Goal: Find specific page/section: Find specific page/section

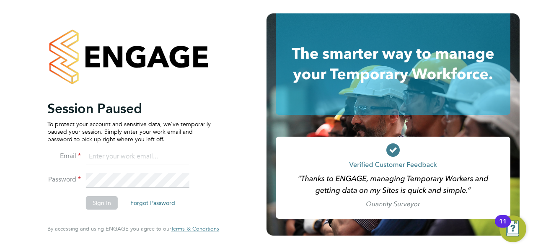
click at [120, 157] on input at bounding box center [138, 156] width 104 height 15
type input "daniel.gwynn@prsjobs.com"
click at [97, 206] on button "Sign In" at bounding box center [102, 202] width 32 height 13
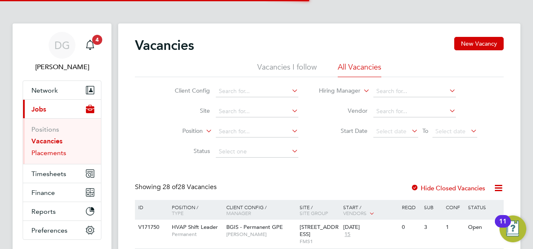
click at [64, 151] on link "Placements" at bounding box center [48, 153] width 35 height 8
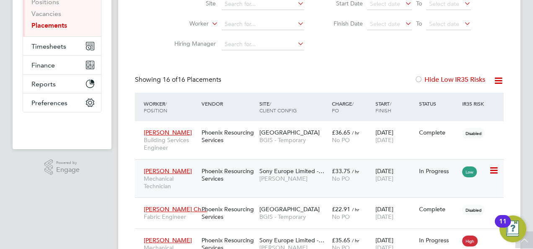
click at [288, 182] on span "[PERSON_NAME]" at bounding box center [294, 179] width 68 height 8
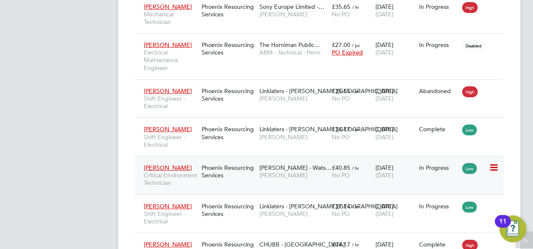
click at [270, 179] on div "Towers Watson - Wats… NG Bailey" at bounding box center [293, 171] width 73 height 23
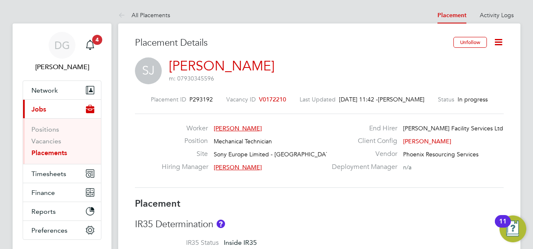
scroll to position [31, 0]
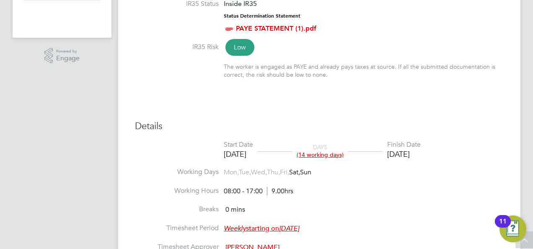
scroll to position [44, 0]
